Goal: Information Seeking & Learning: Find specific fact

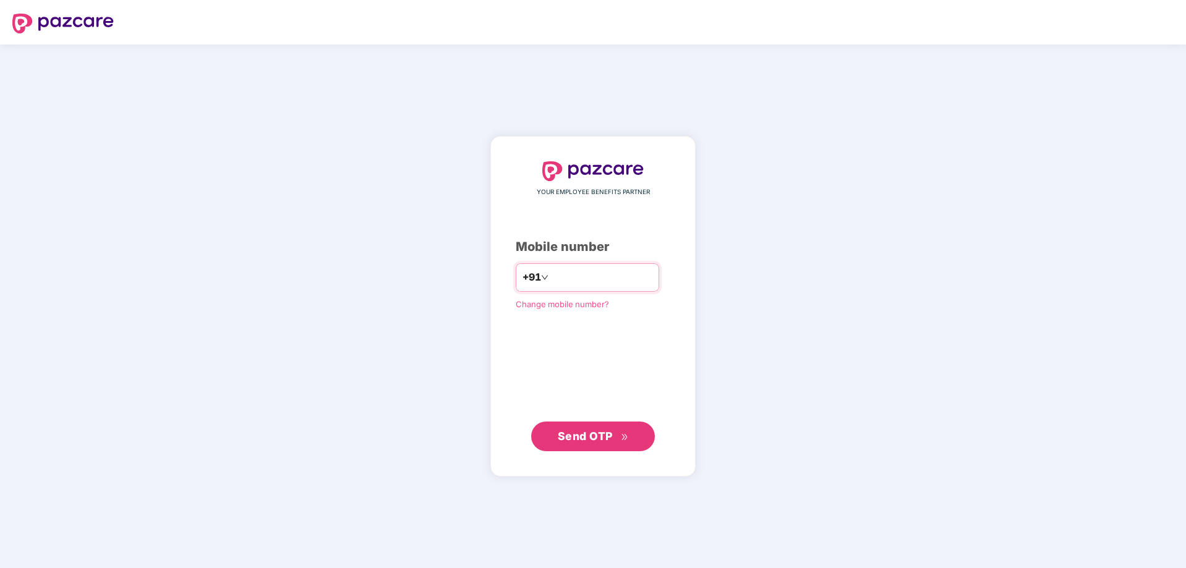
type input "**********"
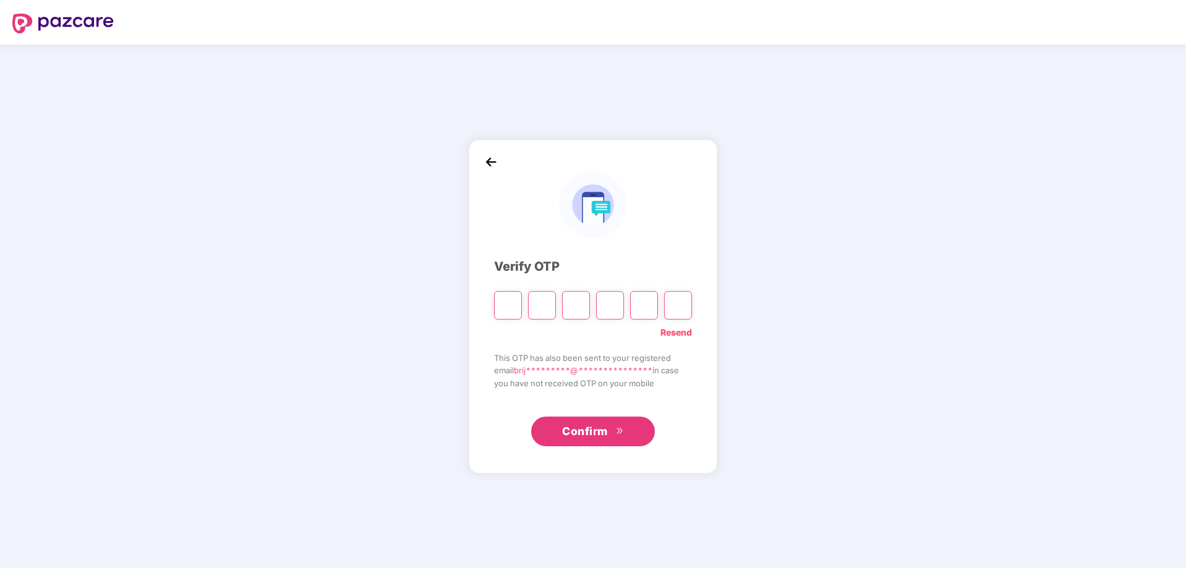
type input "*"
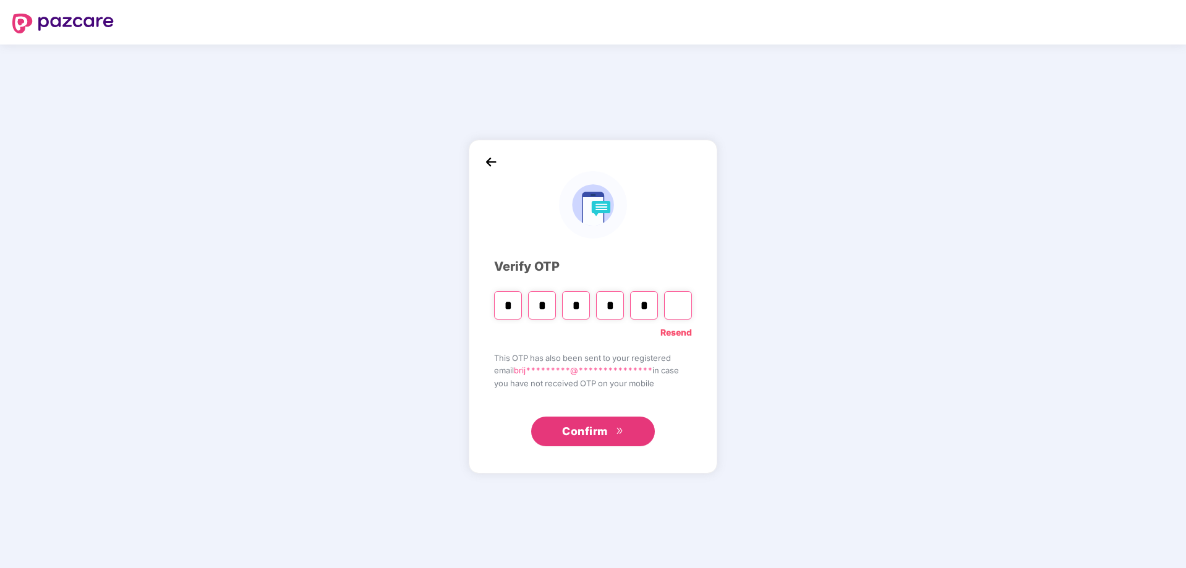
type input "*"
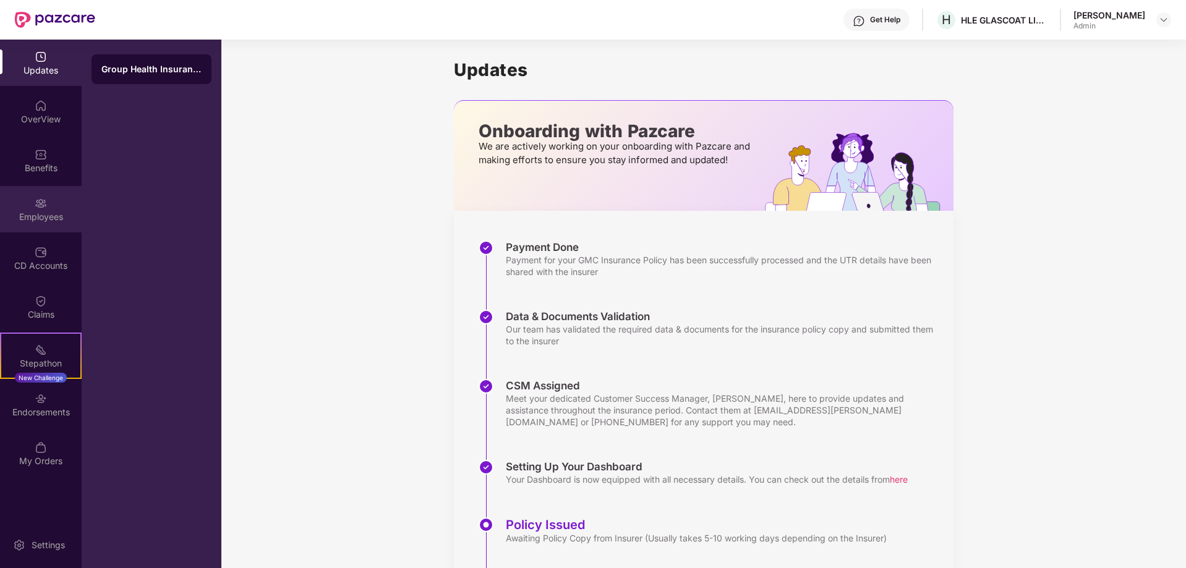
click at [50, 208] on div "Employees" at bounding box center [41, 209] width 82 height 46
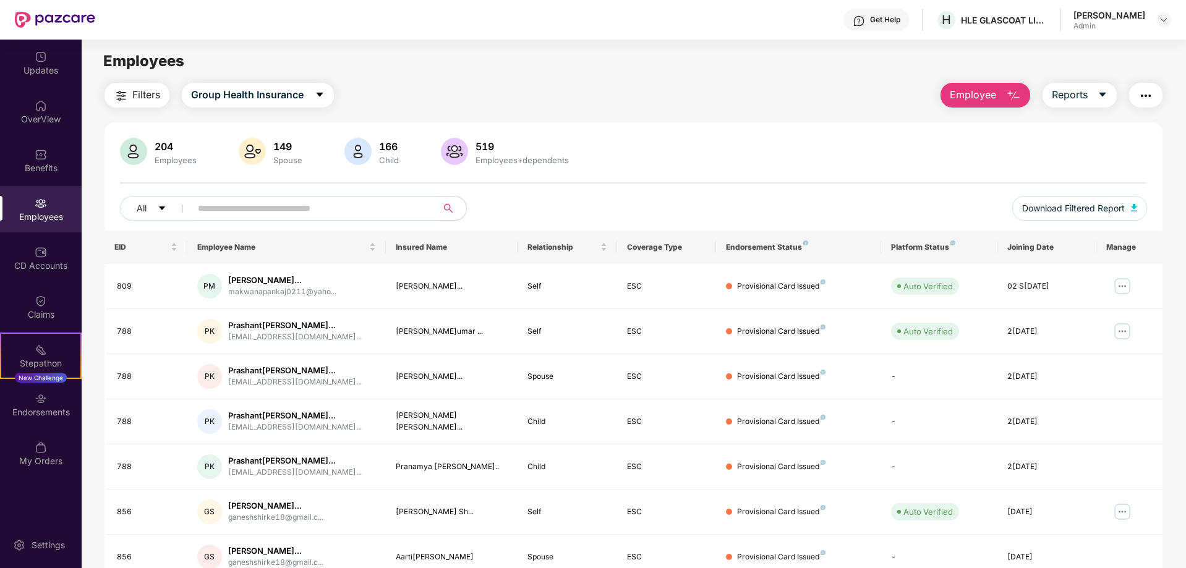
click at [257, 214] on input "text" at bounding box center [309, 208] width 222 height 19
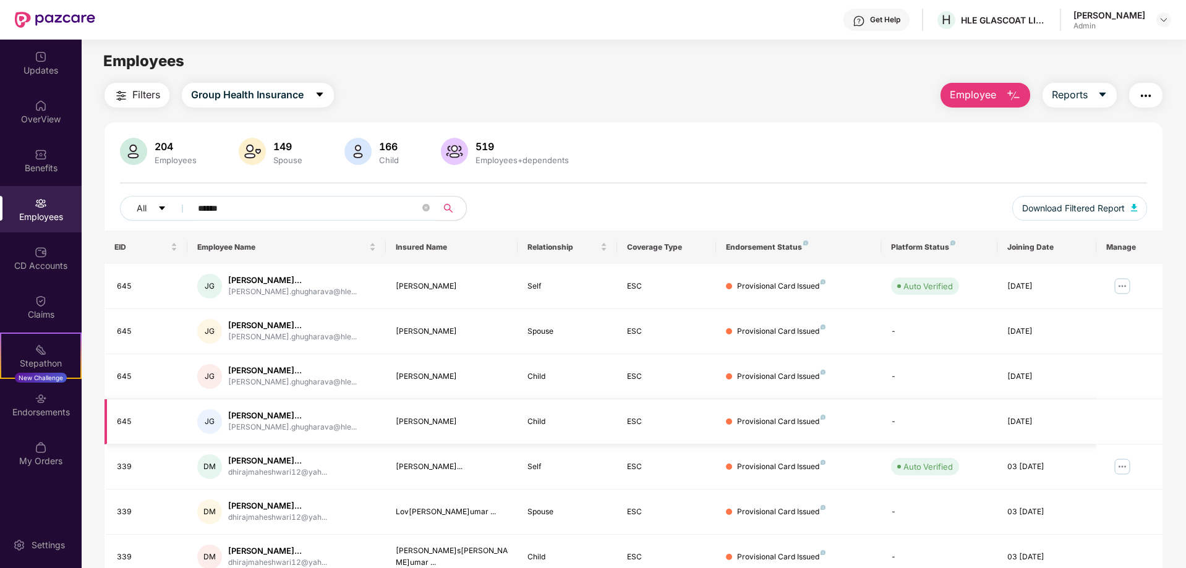
scroll to position [56, 0]
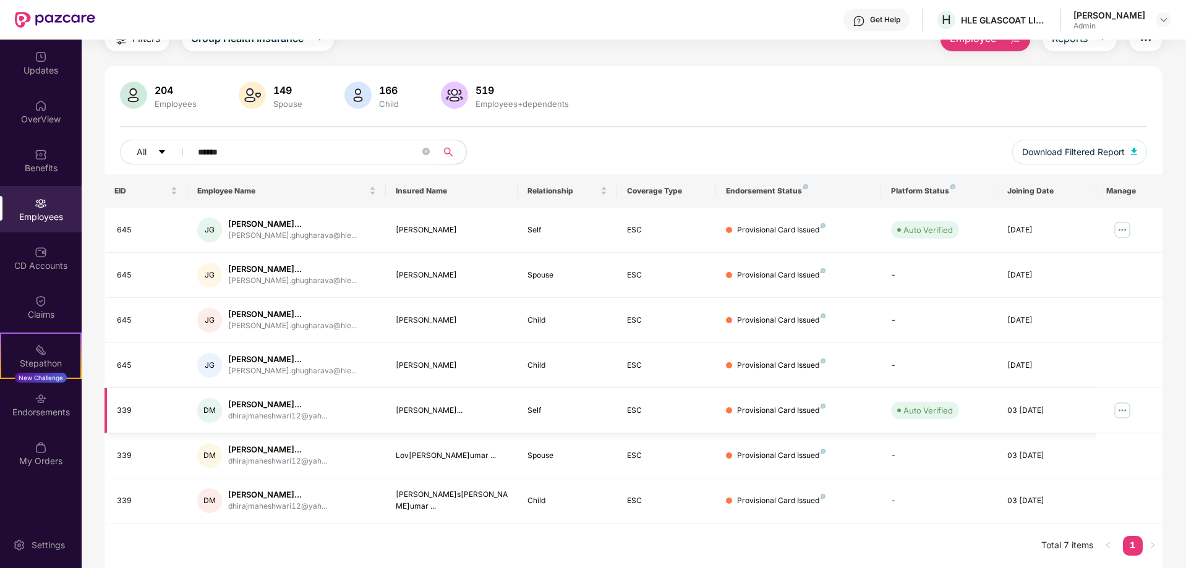
type input "******"
click at [1118, 411] on img at bounding box center [1122, 411] width 20 height 20
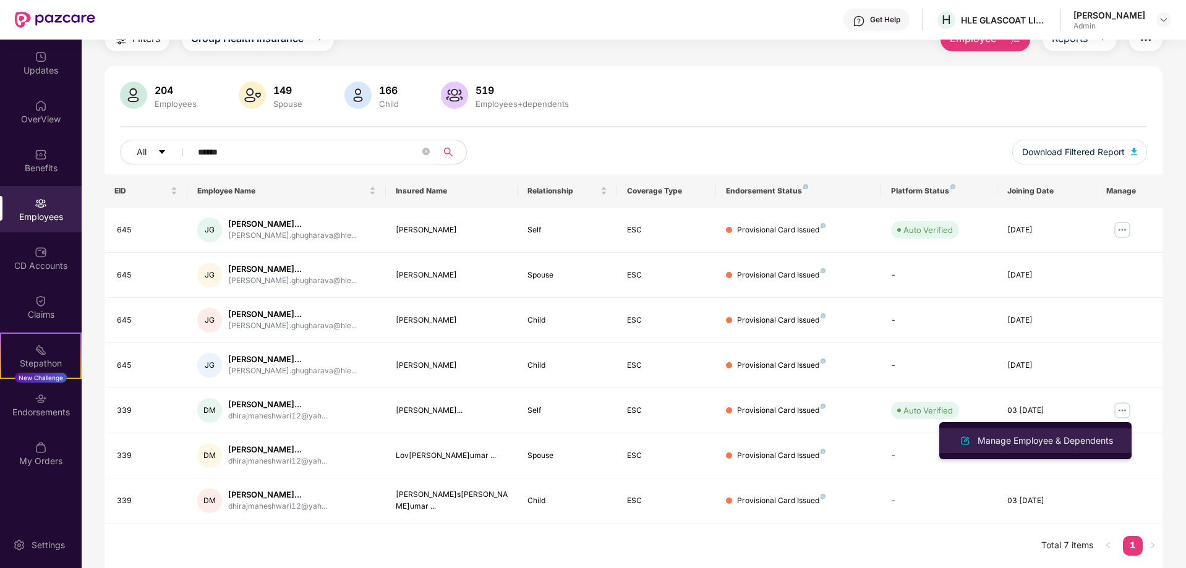
click at [1059, 441] on div "Manage Employee & Dependents" at bounding box center [1045, 441] width 140 height 14
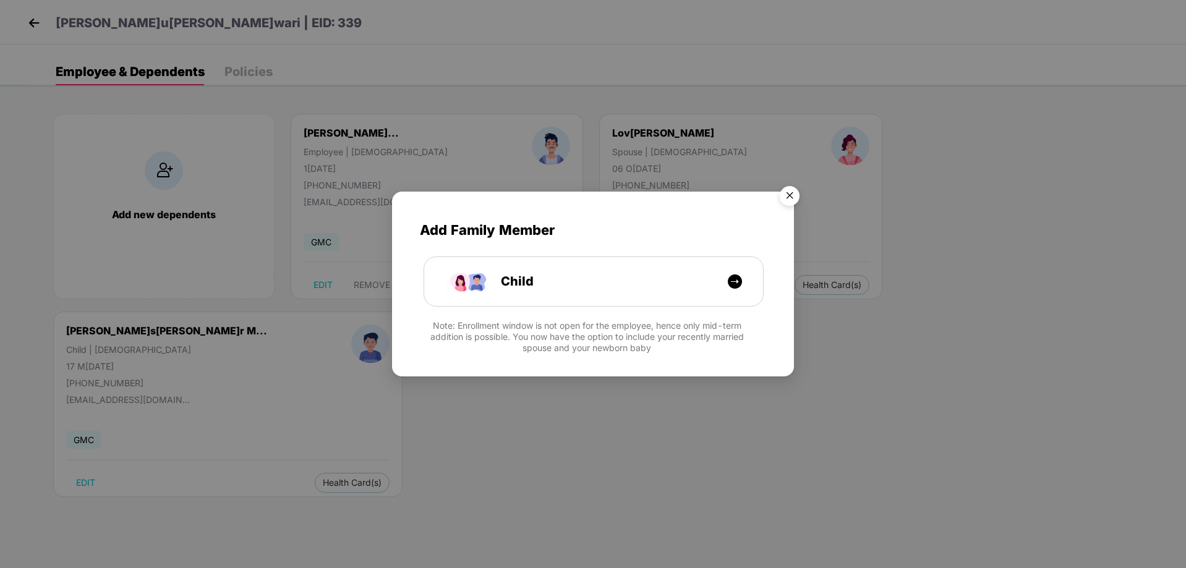
click at [788, 195] on img "Close" at bounding box center [789, 198] width 35 height 35
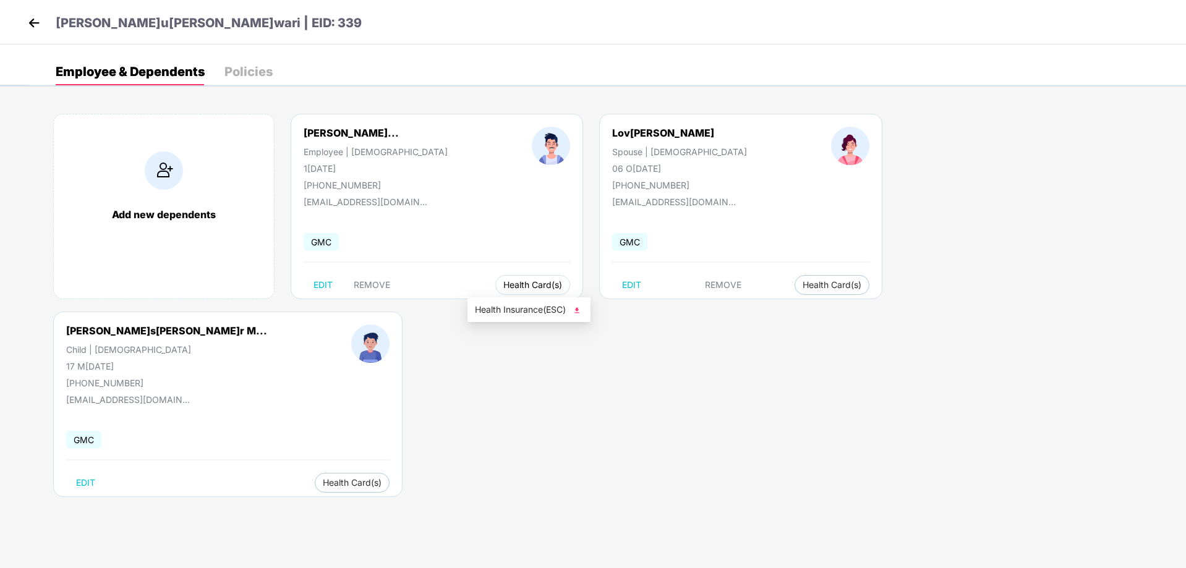
click at [506, 282] on span "Health Card(s)" at bounding box center [532, 285] width 59 height 6
click at [518, 312] on span "Health Insurance(ESC)" at bounding box center [529, 310] width 108 height 14
click at [30, 24] on img at bounding box center [34, 23] width 19 height 19
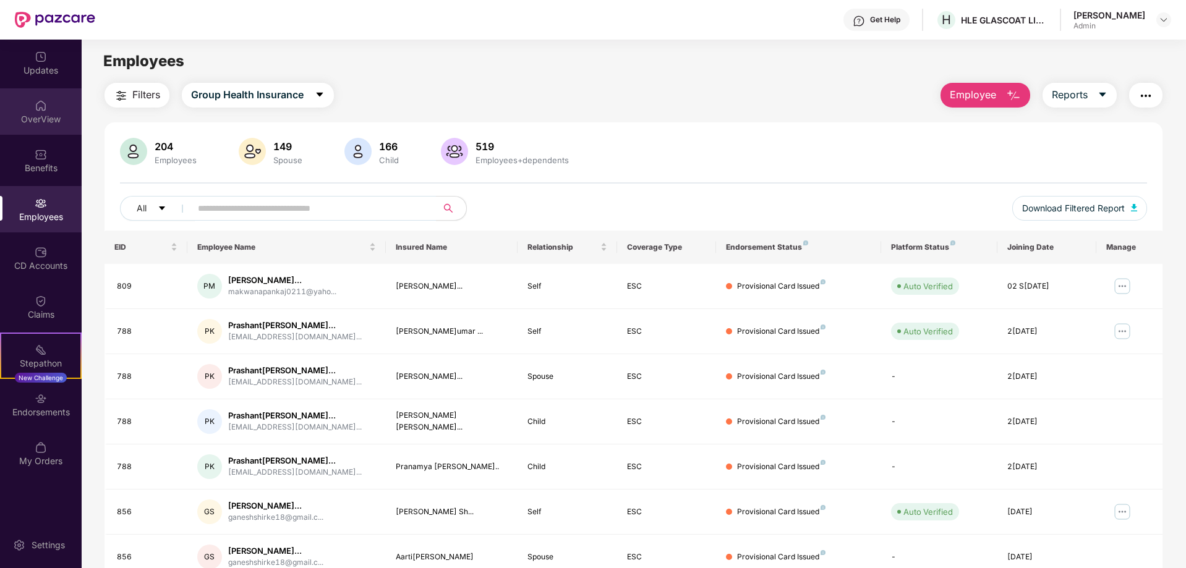
click at [42, 111] on img at bounding box center [41, 106] width 12 height 12
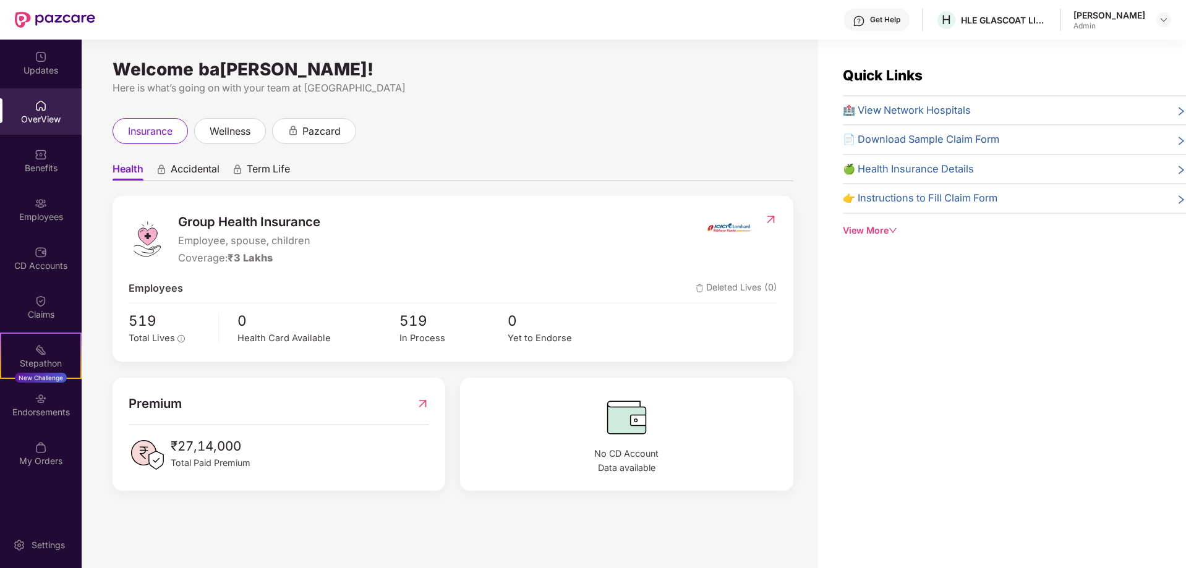
click at [892, 107] on span "🏥 View Network Hospitals" at bounding box center [907, 111] width 128 height 16
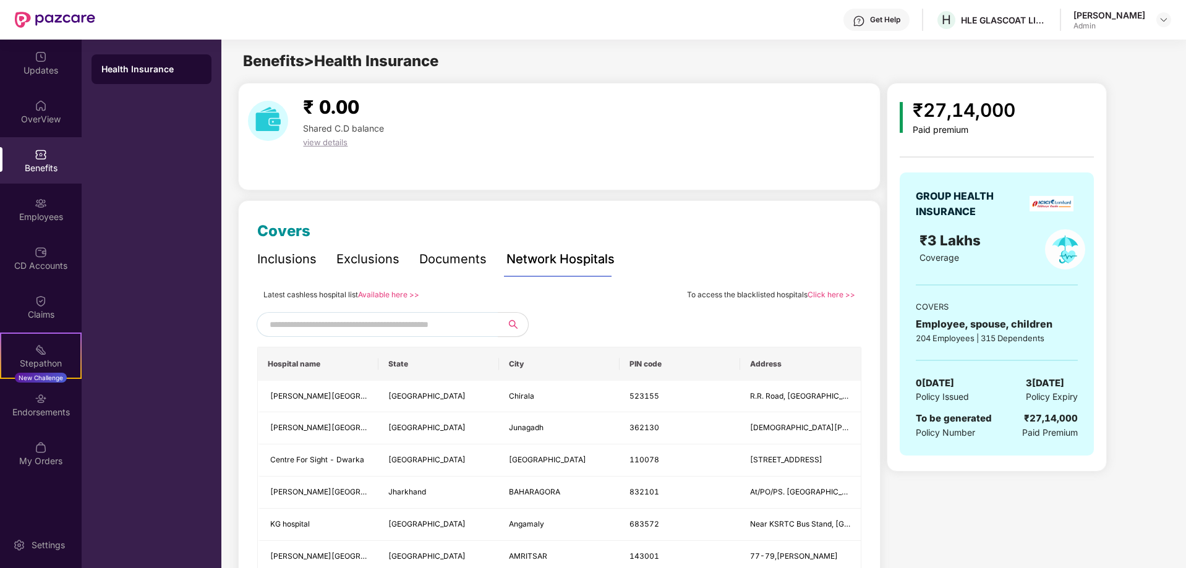
click at [350, 327] on input "text" at bounding box center [375, 324] width 211 height 19
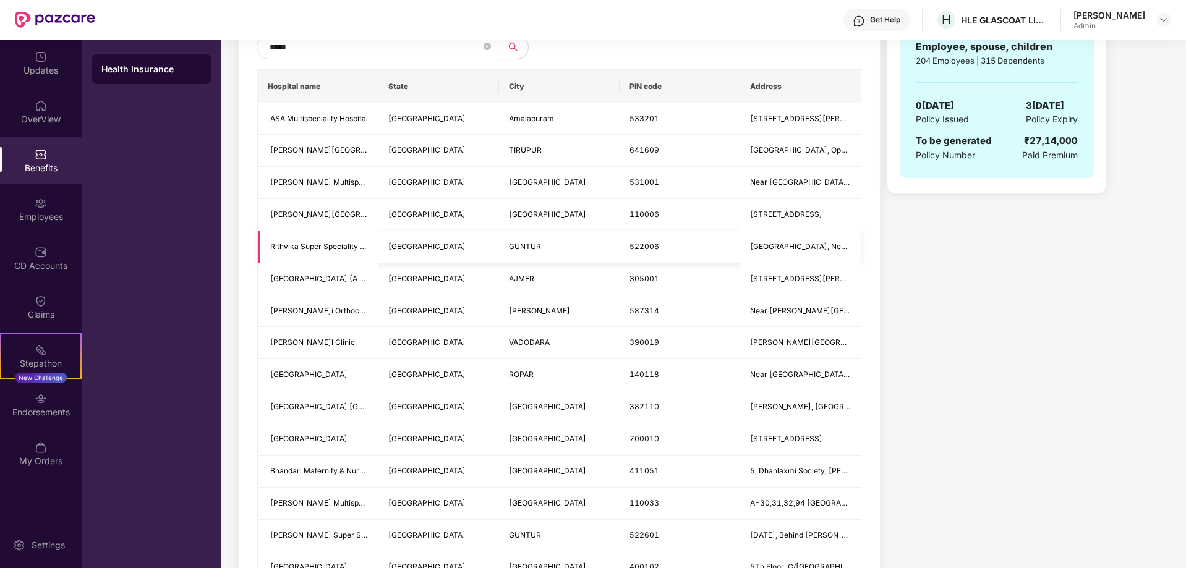
scroll to position [247, 0]
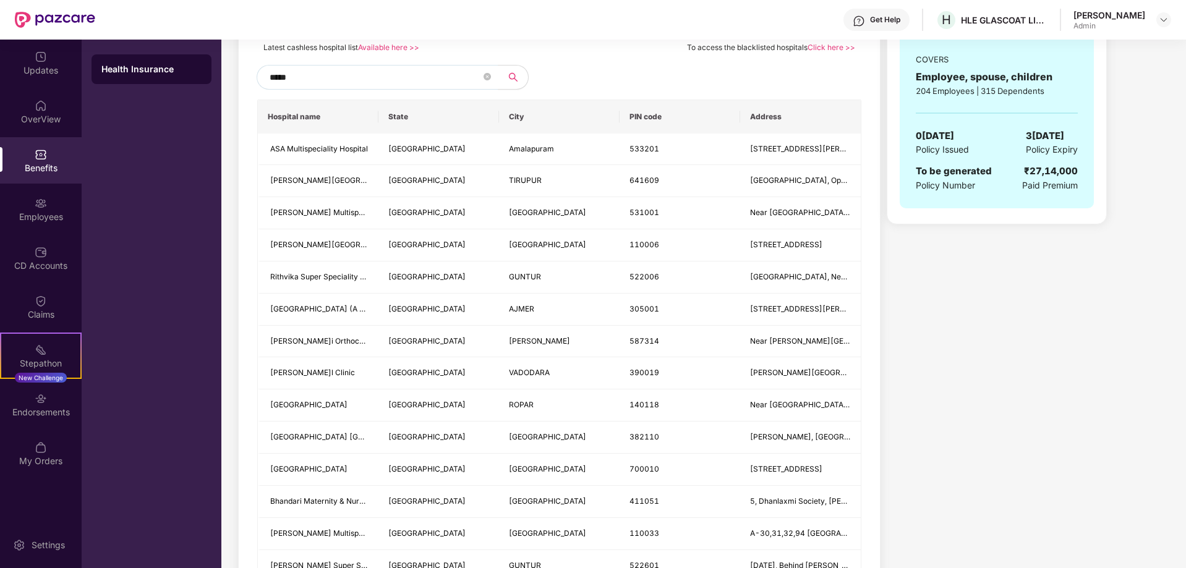
drag, startPoint x: 365, startPoint y: 80, endPoint x: 249, endPoint y: 84, distance: 116.9
type input "******"
drag, startPoint x: 378, startPoint y: 114, endPoint x: 406, endPoint y: 113, distance: 27.9
click at [406, 113] on tr "Hospital name State City PIN code Address" at bounding box center [559, 116] width 603 height 33
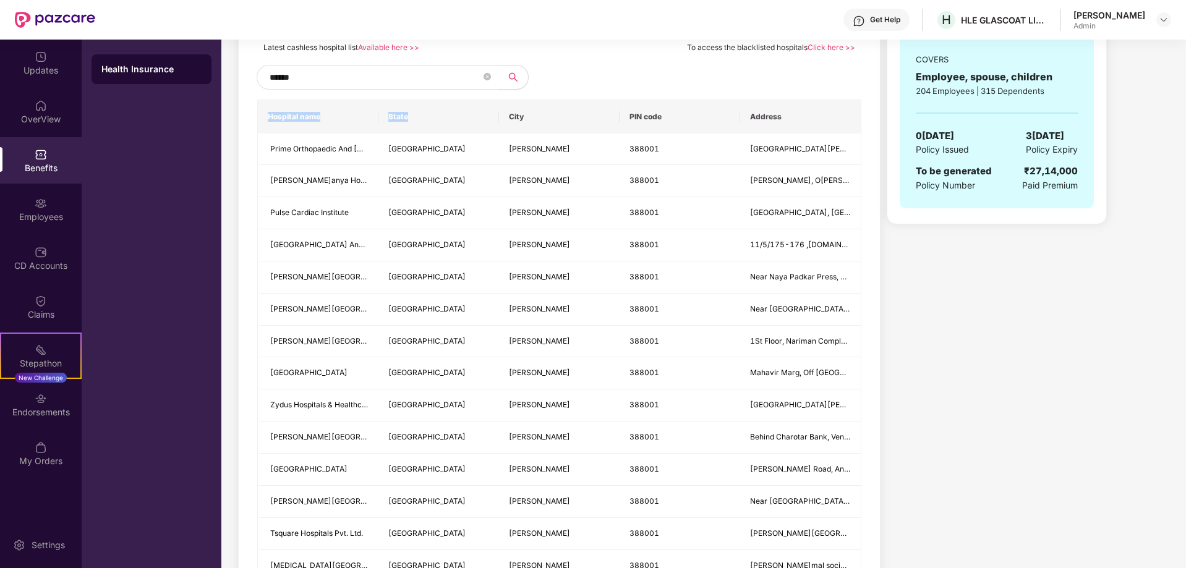
click at [377, 116] on th "Hospital name" at bounding box center [318, 116] width 121 height 33
drag, startPoint x: 377, startPoint y: 117, endPoint x: 396, endPoint y: 117, distance: 19.2
click at [396, 117] on tr "Hospital name State City PIN code Address" at bounding box center [559, 116] width 603 height 33
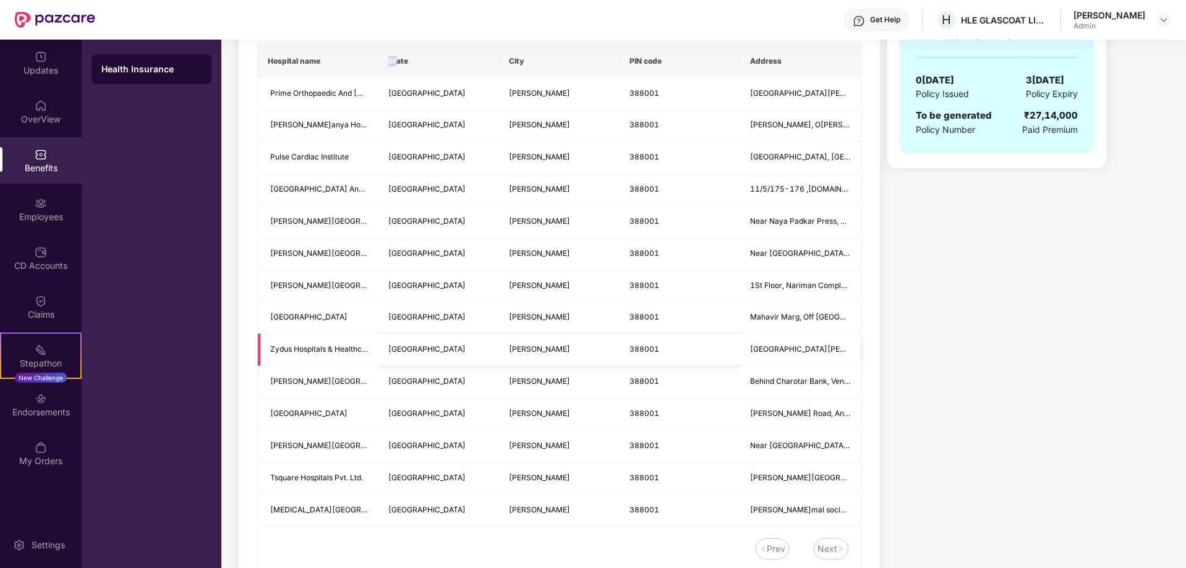
scroll to position [0, 0]
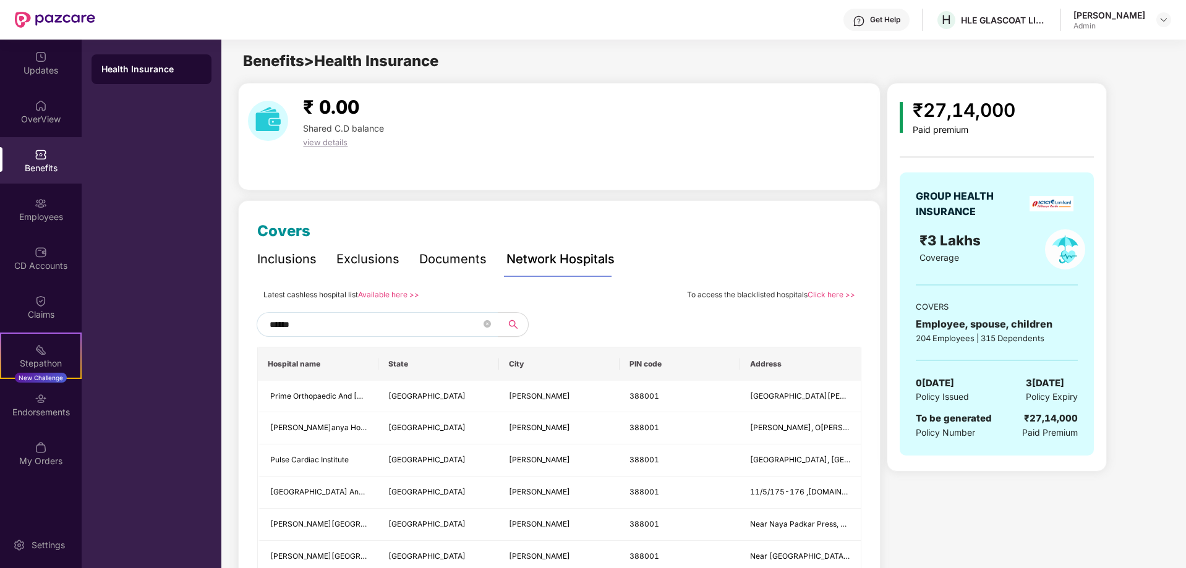
drag, startPoint x: 338, startPoint y: 333, endPoint x: 129, endPoint y: 335, distance: 209.0
click at [129, 335] on div "Updates OverView Benefits Employees CD Accounts Claims Stepathon New Challenge …" at bounding box center [593, 304] width 1186 height 529
type input "*"
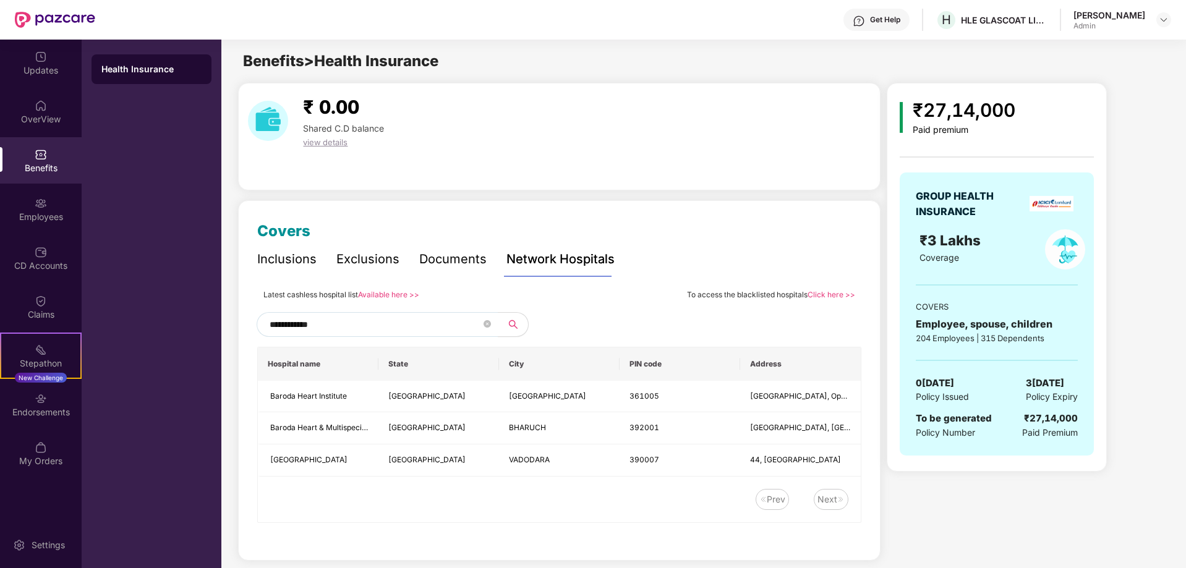
type input "**********"
